Goal: Task Accomplishment & Management: Complete application form

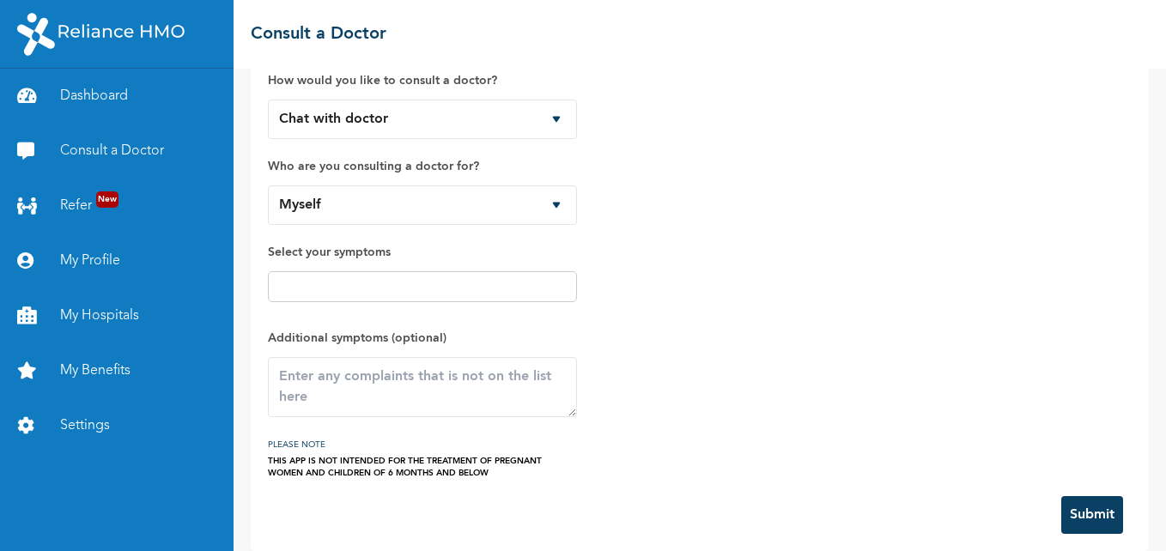
scroll to position [67, 0]
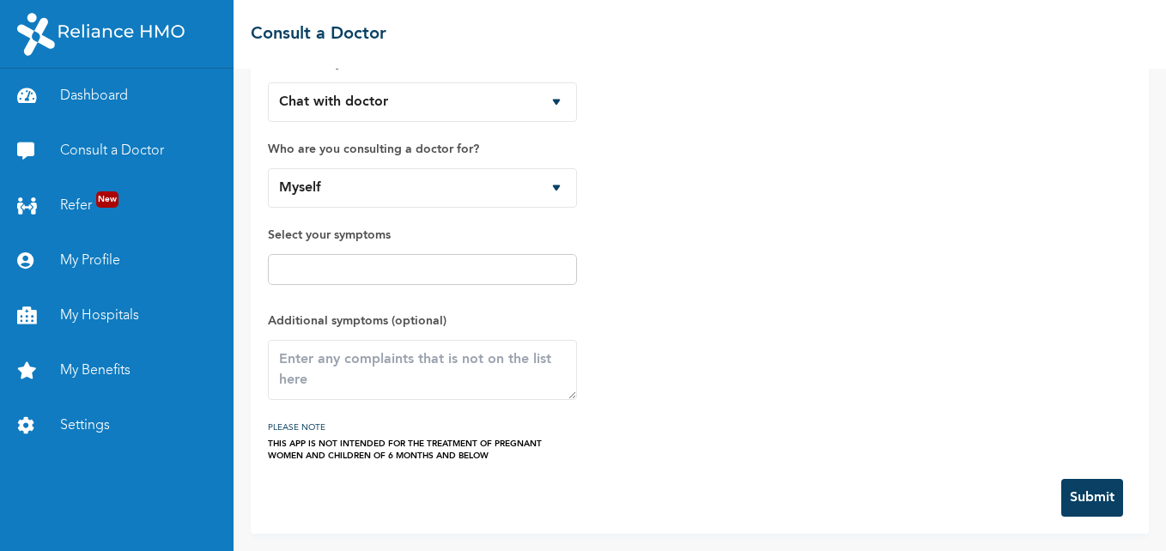
drag, startPoint x: 1154, startPoint y: 412, endPoint x: 1148, endPoint y: 512, distance: 100.6
click at [1148, 512] on div "How would you like to consult a doctor? Chat with doctor Phone Call Who are you…" at bounding box center [699, 310] width 932 height 482
click at [565, 196] on select "Myself [PERSON_NAME] [PERSON_NAME] Mide-[PERSON_NAME][DEMOGRAPHIC_DATA] [PERSON…" at bounding box center [422, 187] width 309 height 39
click at [268, 168] on select "Myself [PERSON_NAME] [PERSON_NAME] Mide-[PERSON_NAME][DEMOGRAPHIC_DATA] [PERSON…" at bounding box center [422, 187] width 309 height 39
drag, startPoint x: 488, startPoint y: 187, endPoint x: 421, endPoint y: 317, distance: 146.3
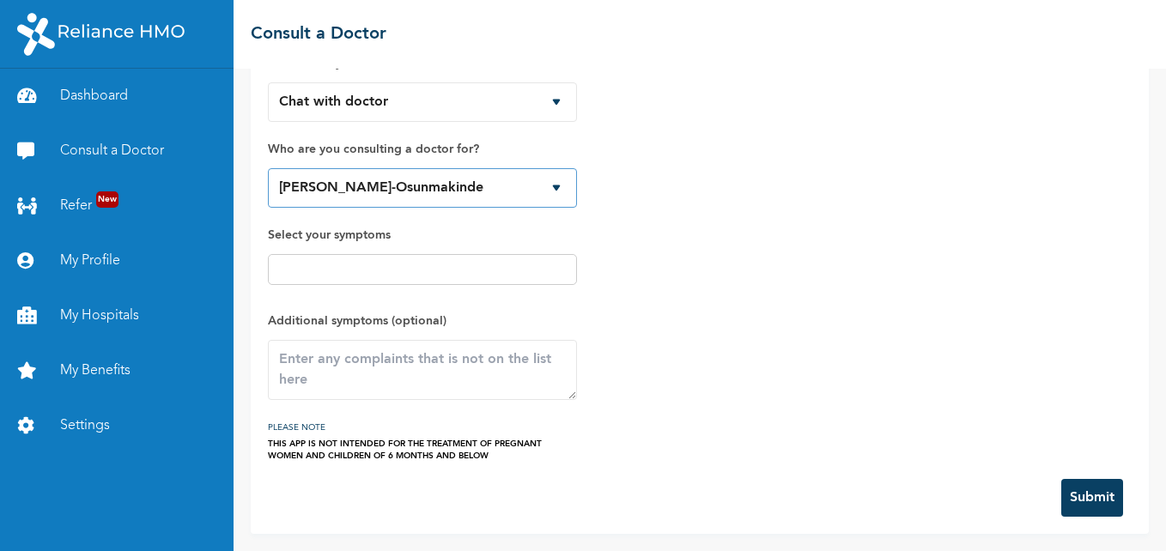
click at [421, 317] on div "How would you like to consult a doctor? Chat with doctor Phone Call Who are you…" at bounding box center [422, 249] width 309 height 426
select select "361814"
click at [268, 168] on select "Myself [PERSON_NAME] [PERSON_NAME] Mide-[PERSON_NAME][DEMOGRAPHIC_DATA] [PERSON…" at bounding box center [422, 187] width 309 height 39
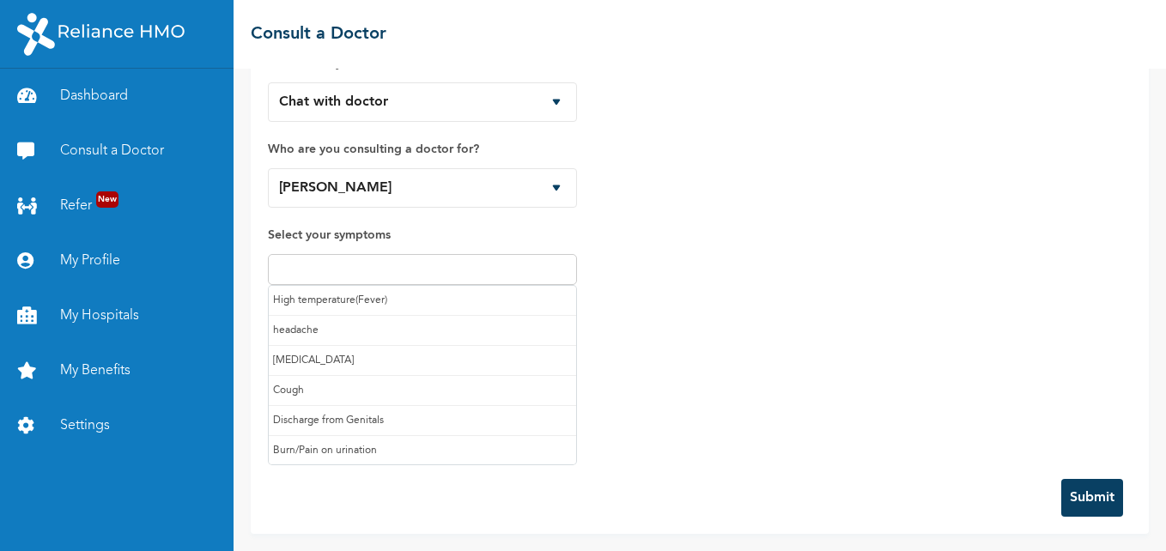
click at [429, 269] on input "text" at bounding box center [422, 269] width 299 height 21
type input "it"
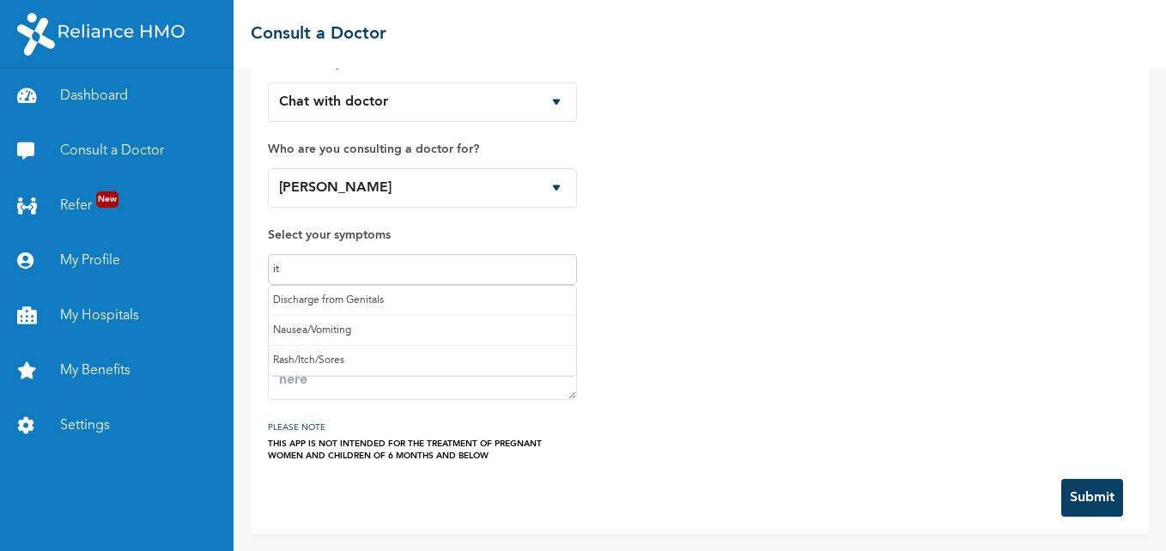
scroll to position [0, 0]
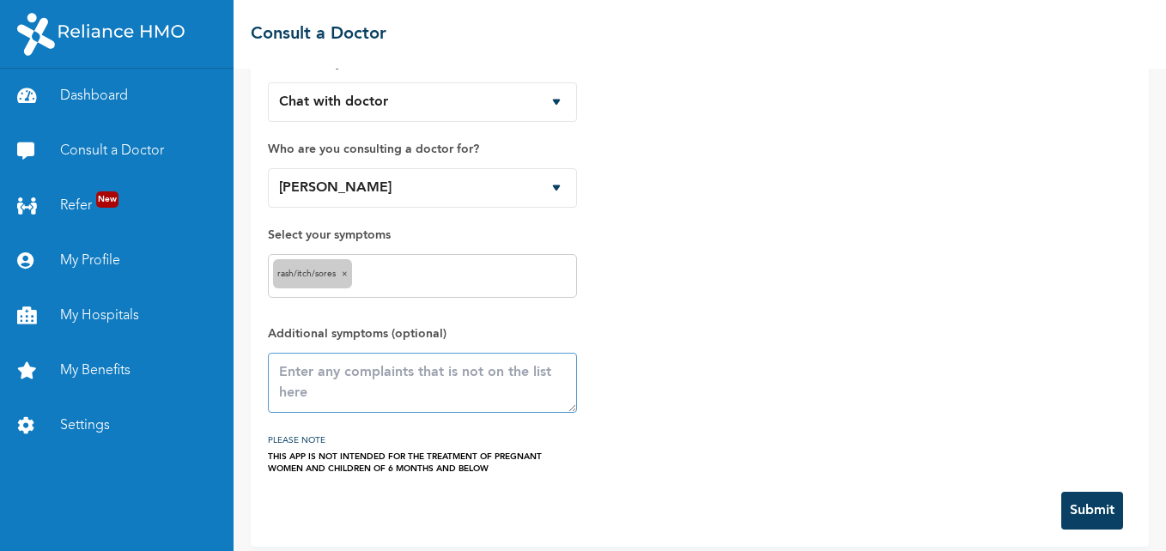
click at [334, 384] on textarea at bounding box center [422, 383] width 309 height 60
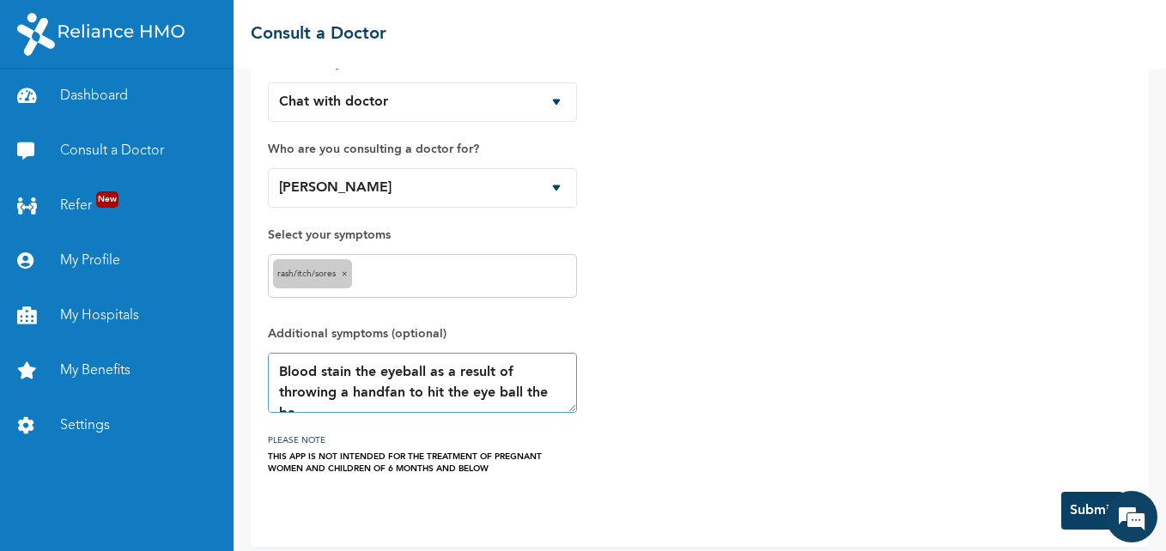
scroll to position [9, 0]
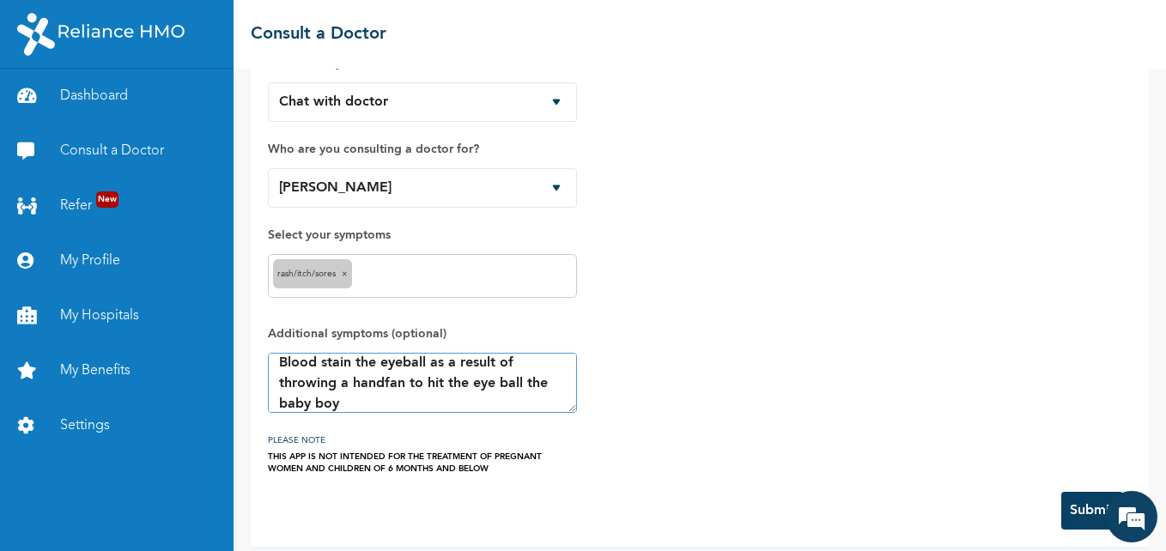
type textarea "Blood stain the eyeball as a result of throwing a handfan to hit the eye ball t…"
click at [1085, 507] on button "Submit" at bounding box center [1092, 511] width 62 height 38
